Goal: Information Seeking & Learning: Learn about a topic

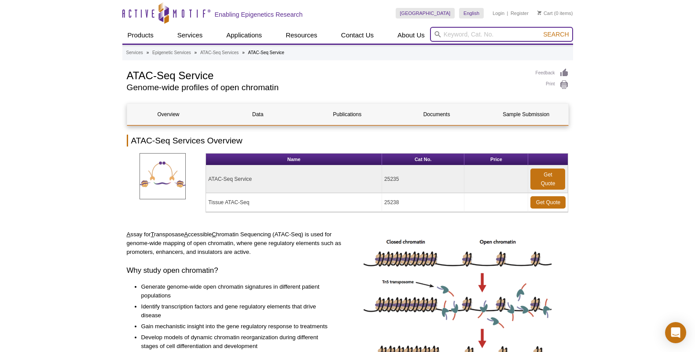
click at [457, 30] on input "search" at bounding box center [501, 34] width 143 height 15
type input "chipseq"
click at [541, 30] on button "Search" at bounding box center [556, 34] width 31 height 8
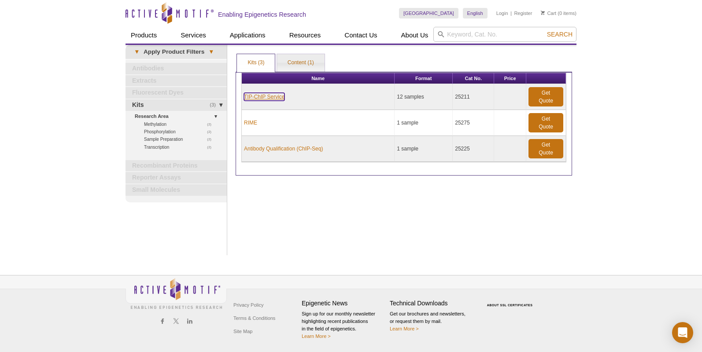
click at [262, 96] on link "TIP-ChIP Service" at bounding box center [264, 97] width 41 height 8
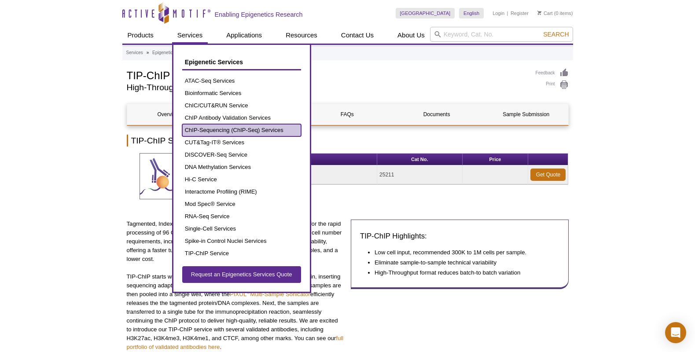
click at [210, 131] on link "ChIP-Sequencing (ChIP-Seq) Services" at bounding box center [241, 130] width 119 height 12
